Goal: Task Accomplishment & Management: Manage account settings

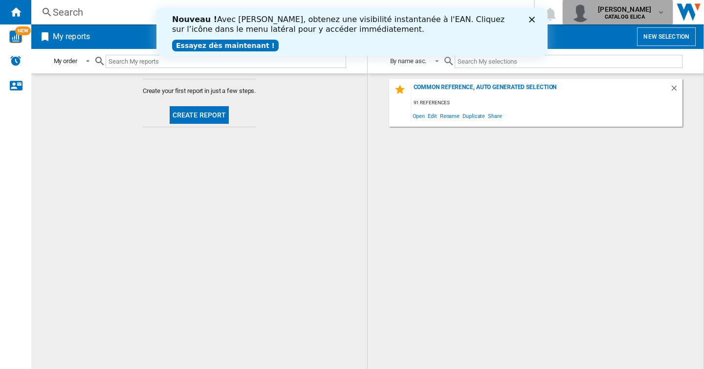
click at [655, 13] on div "[PERSON_NAME] CATALOG ELICA" at bounding box center [625, 12] width 63 height 16
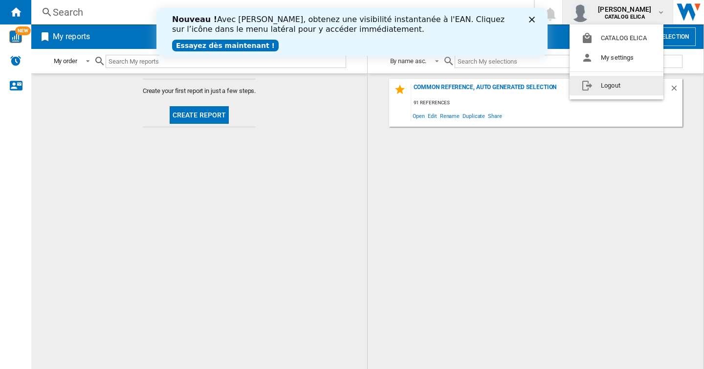
click at [614, 86] on button "Logout" at bounding box center [617, 86] width 94 height 20
